Goal: Register for event/course

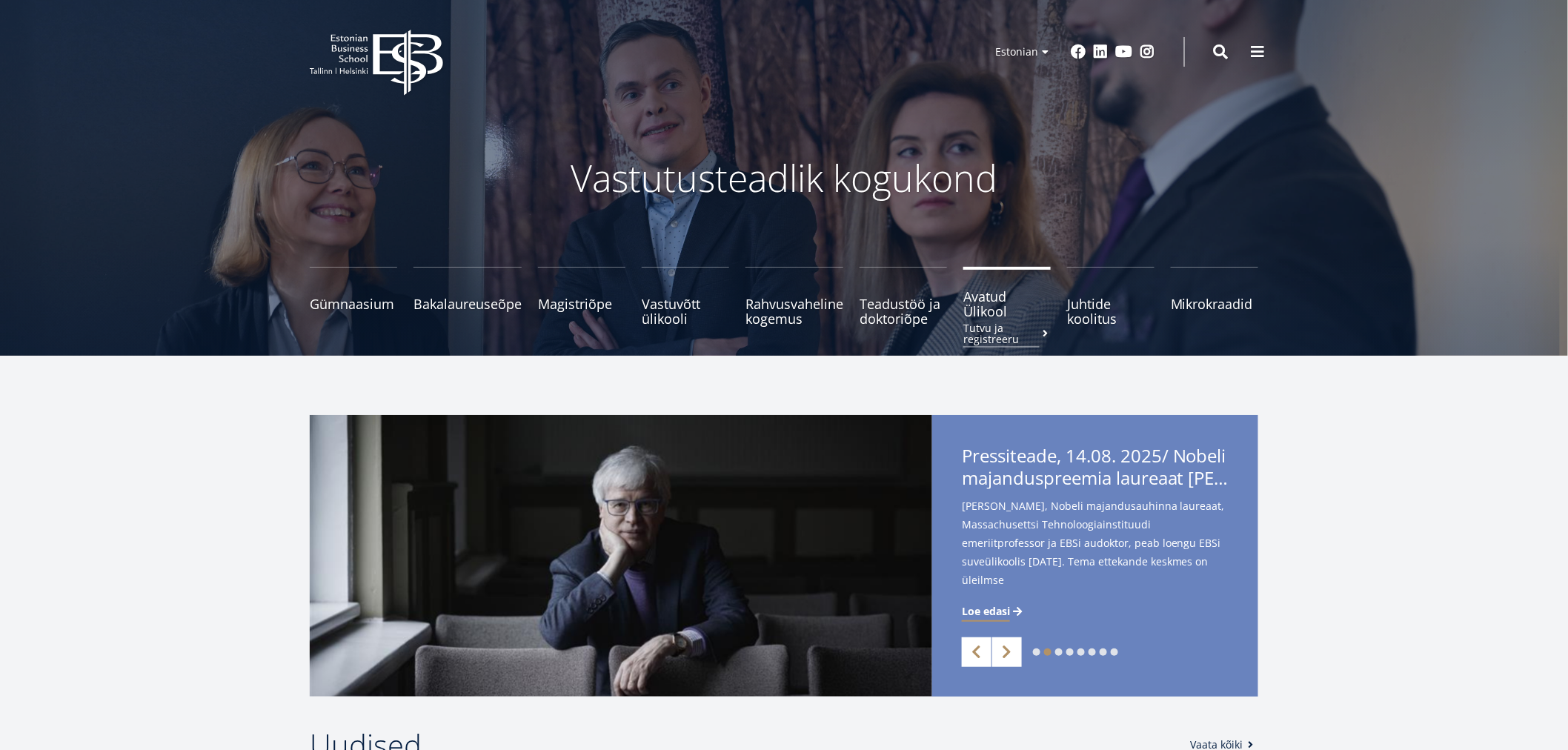
click at [970, 306] on span "Avatud Ülikool Tutvu ja registreeru" at bounding box center [1007, 303] width 87 height 29
click at [1199, 297] on span "Mikrokraadid" at bounding box center [1214, 297] width 87 height 15
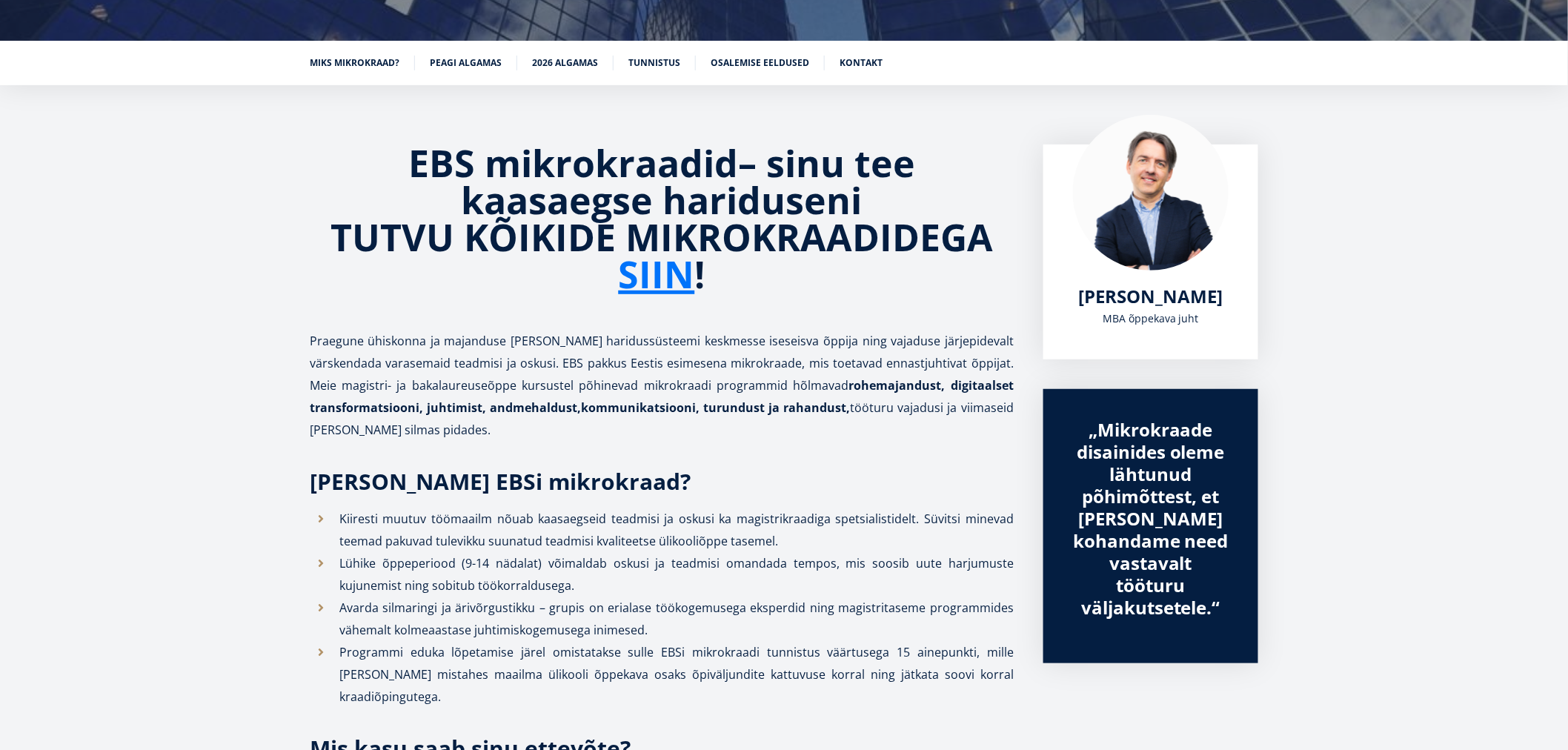
scroll to position [197, 0]
click at [660, 275] on link "SIIN" at bounding box center [656, 273] width 76 height 37
